Goal: Task Accomplishment & Management: Complete application form

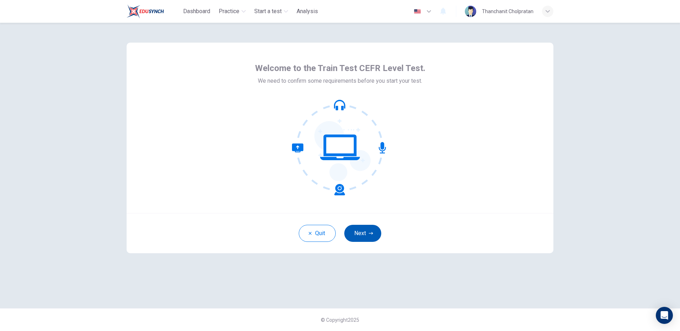
click at [365, 231] on button "Next" at bounding box center [362, 233] width 37 height 17
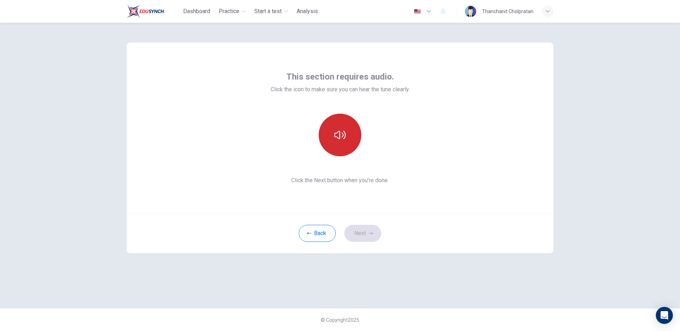
click at [337, 141] on button "button" at bounding box center [339, 135] width 43 height 43
click at [339, 135] on icon "button" at bounding box center [339, 134] width 11 height 11
click at [359, 236] on button "Next" at bounding box center [362, 233] width 37 height 17
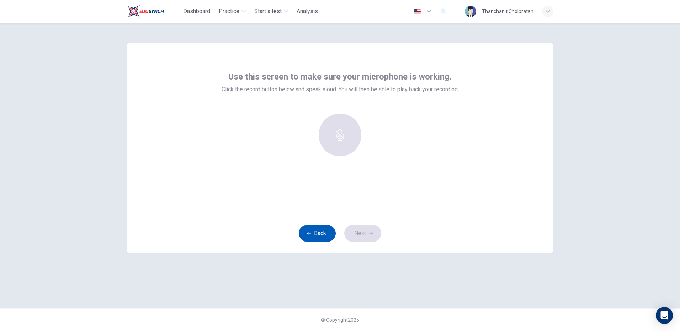
click at [318, 231] on button "Back" at bounding box center [317, 233] width 37 height 17
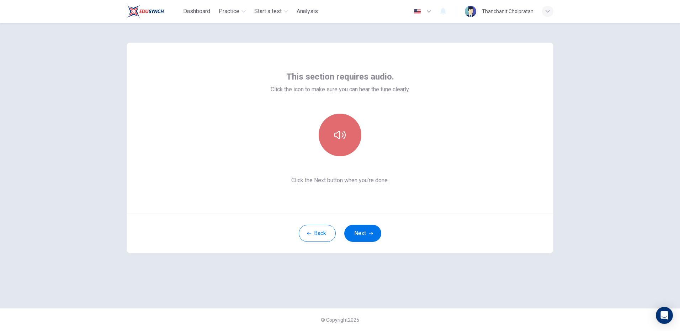
click at [343, 144] on button "button" at bounding box center [339, 135] width 43 height 43
click at [356, 141] on button "button" at bounding box center [339, 135] width 43 height 43
click at [347, 139] on button "button" at bounding box center [339, 135] width 43 height 43
click at [365, 239] on button "Next" at bounding box center [362, 233] width 37 height 17
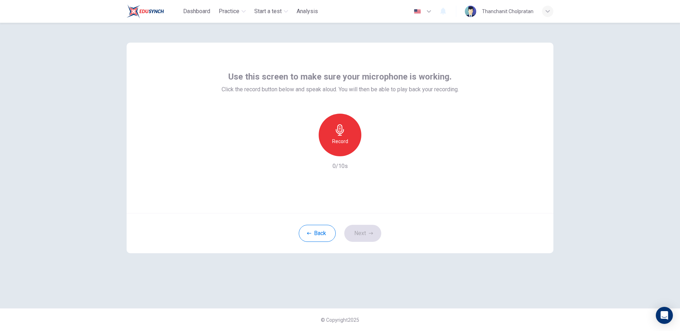
click at [352, 145] on div "Record" at bounding box center [339, 135] width 43 height 43
click at [344, 146] on div "Stop" at bounding box center [339, 135] width 43 height 43
click at [347, 146] on div "Stop" at bounding box center [339, 135] width 43 height 43
click at [341, 145] on h6 "Stop" at bounding box center [339, 141] width 11 height 9
click at [374, 149] on icon "button" at bounding box center [372, 150] width 7 height 7
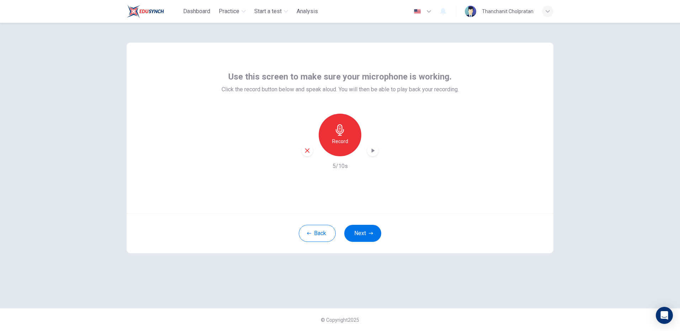
click at [307, 153] on icon "button" at bounding box center [307, 151] width 6 height 6
click at [344, 146] on div "Record" at bounding box center [339, 135] width 43 height 43
click at [333, 145] on div "Stop" at bounding box center [339, 135] width 43 height 43
click at [374, 150] on icon "button" at bounding box center [372, 150] width 7 height 7
click at [371, 231] on icon "button" at bounding box center [371, 233] width 4 height 4
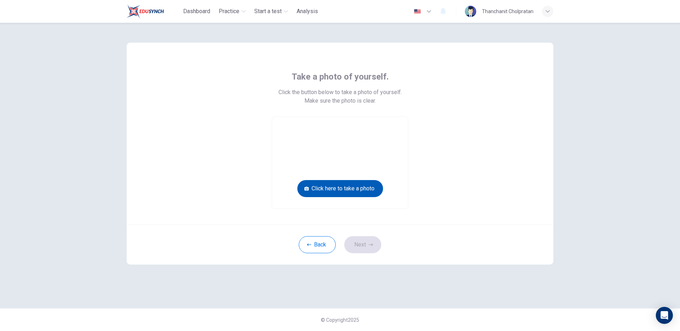
click at [356, 188] on button "Click here to take a photo" at bounding box center [340, 188] width 86 height 17
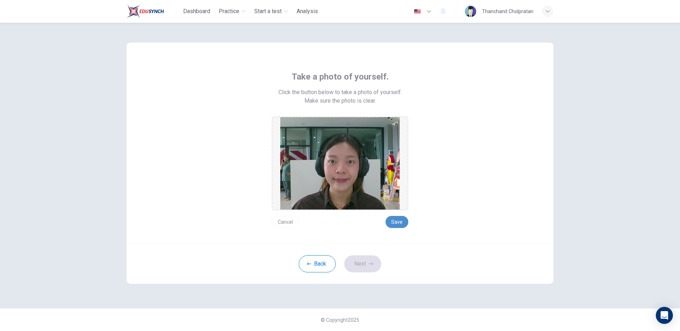
click at [397, 227] on button "Save" at bounding box center [396, 222] width 23 height 12
click at [357, 263] on button "Next" at bounding box center [362, 264] width 37 height 17
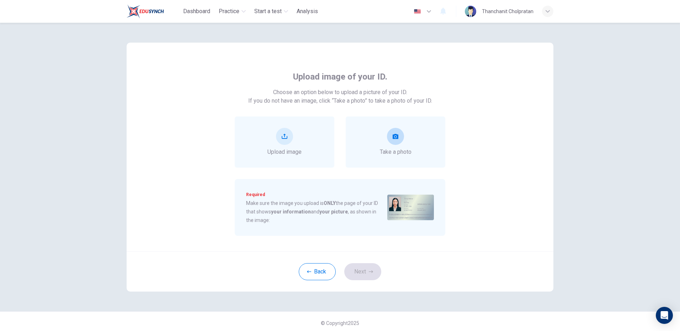
click at [397, 133] on button "take photo" at bounding box center [395, 136] width 17 height 17
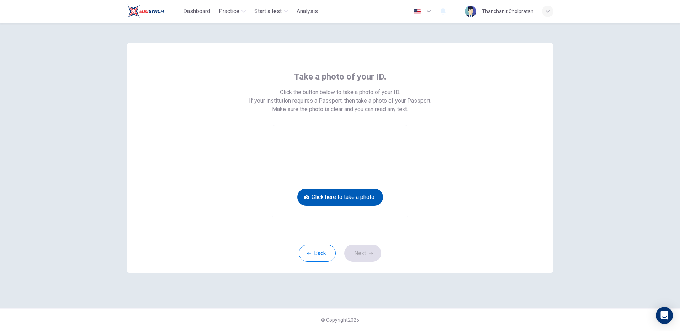
click at [352, 195] on button "Click here to take a photo" at bounding box center [340, 197] width 86 height 17
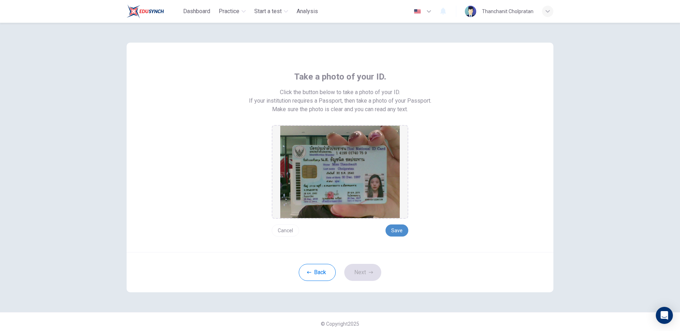
click at [397, 235] on button "Save" at bounding box center [396, 231] width 23 height 12
click at [374, 272] on button "Next" at bounding box center [362, 272] width 37 height 17
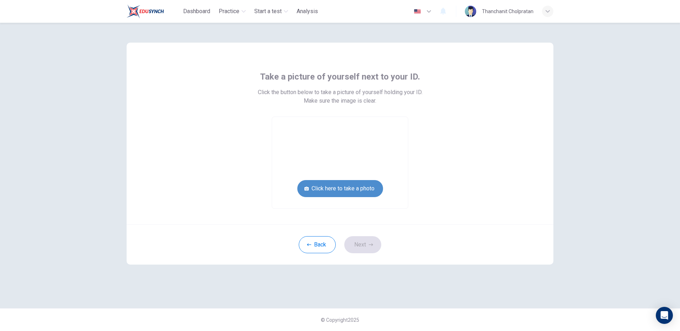
click at [359, 187] on button "Click here to take a photo" at bounding box center [340, 188] width 86 height 17
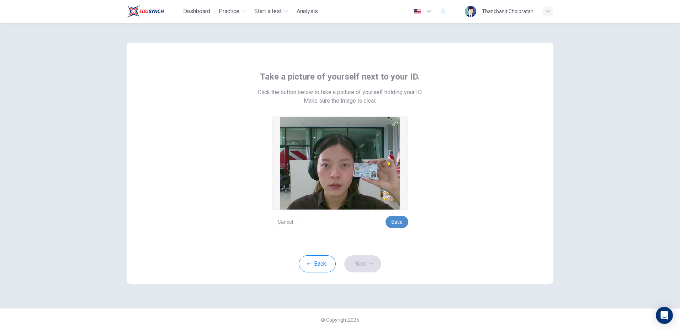
click at [394, 220] on button "Save" at bounding box center [396, 222] width 23 height 12
click at [361, 264] on button "Next" at bounding box center [362, 264] width 37 height 17
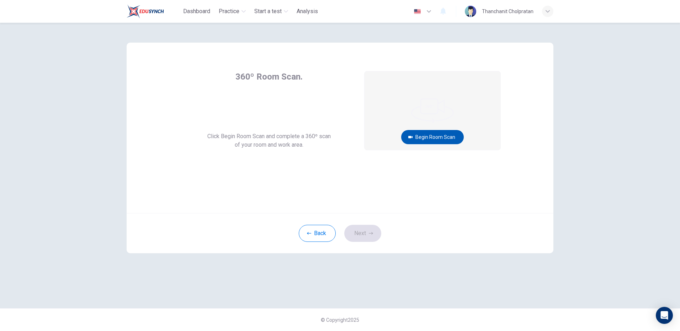
click at [443, 143] on button "Begin Room Scan" at bounding box center [432, 137] width 63 height 14
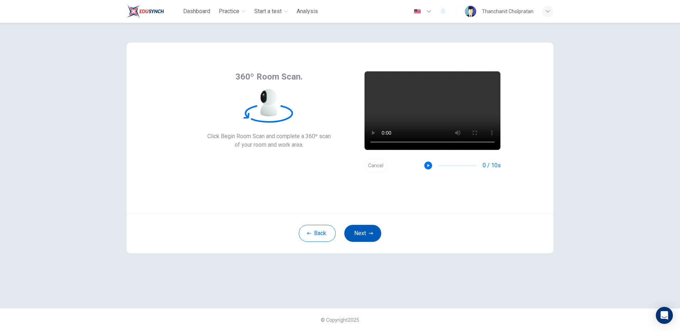
click at [366, 232] on button "Next" at bounding box center [362, 233] width 37 height 17
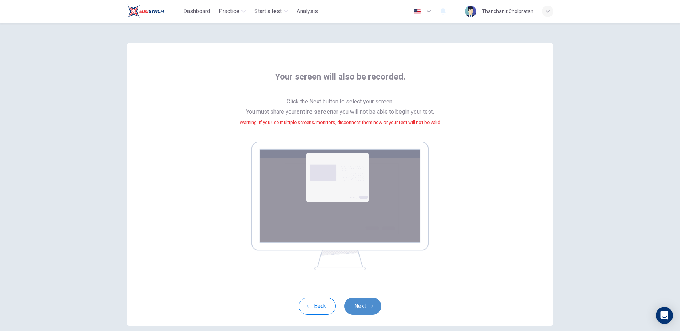
click at [364, 307] on button "Next" at bounding box center [362, 306] width 37 height 17
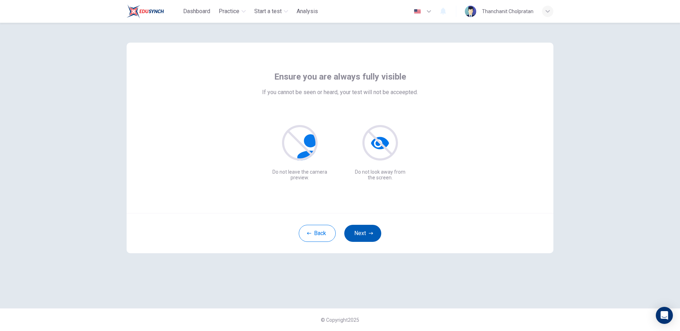
click at [367, 230] on button "Next" at bounding box center [362, 233] width 37 height 17
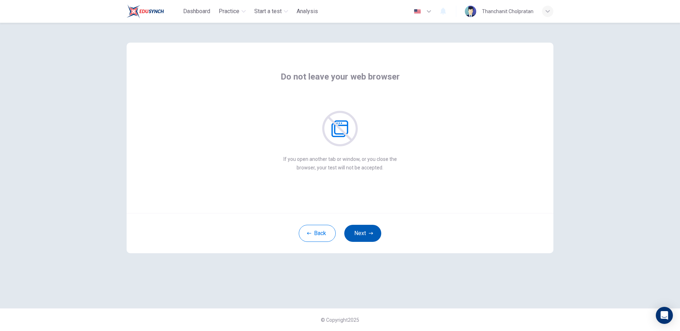
click at [362, 234] on button "Next" at bounding box center [362, 233] width 37 height 17
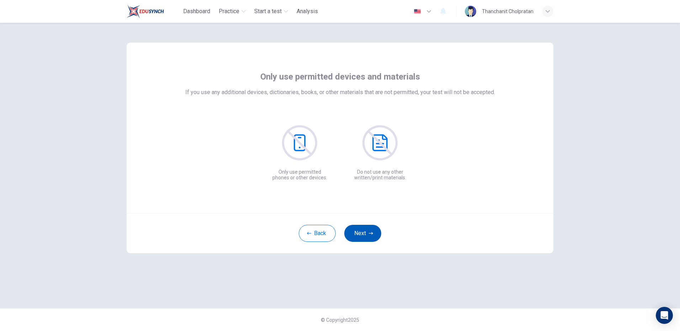
click at [362, 234] on button "Next" at bounding box center [362, 233] width 37 height 17
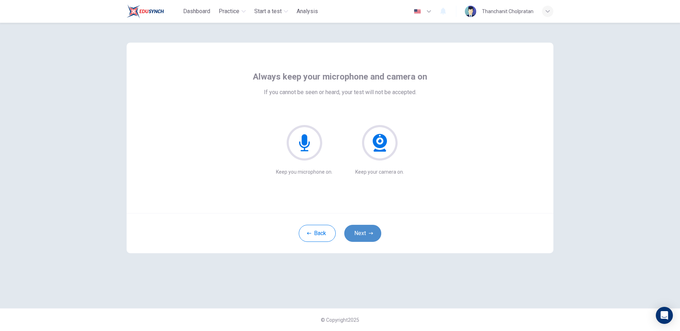
click at [362, 234] on button "Next" at bounding box center [362, 233] width 37 height 17
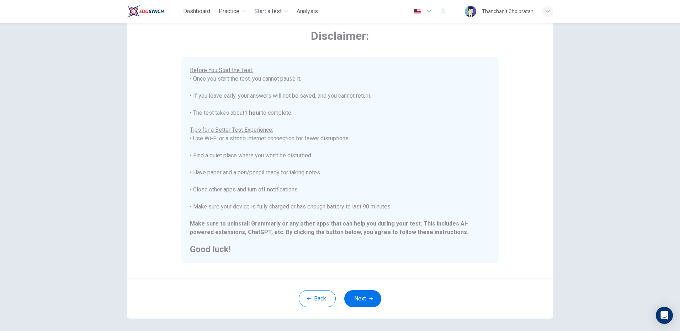
scroll to position [64, 0]
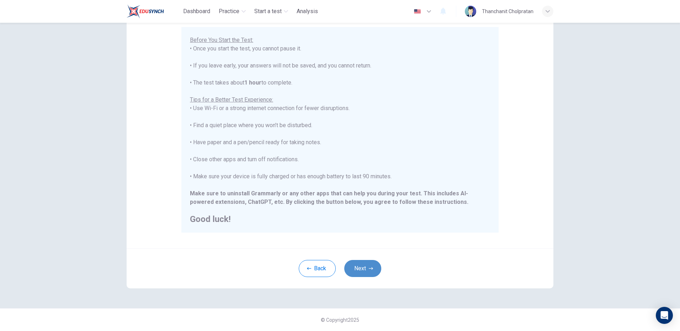
click at [369, 271] on button "Next" at bounding box center [362, 268] width 37 height 17
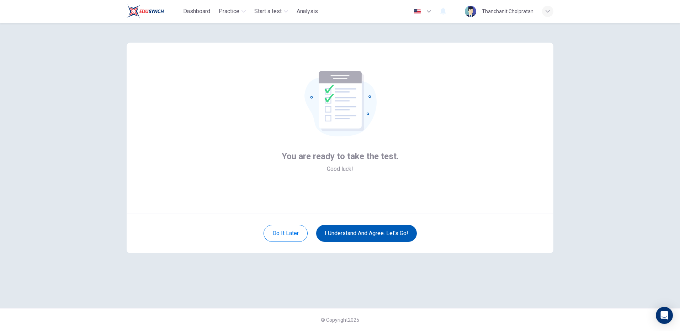
scroll to position [0, 0]
click at [371, 235] on button "I understand and agree. Let’s go!" at bounding box center [366, 233] width 101 height 17
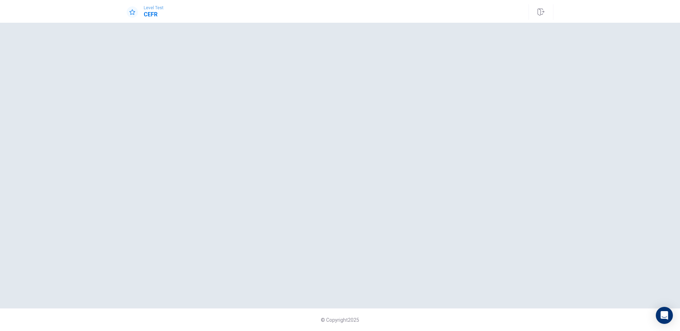
drag, startPoint x: 542, startPoint y: 12, endPoint x: 432, endPoint y: 12, distance: 110.5
click at [542, 12] on icon "button" at bounding box center [540, 12] width 7 height 7
